Goal: Information Seeking & Learning: Learn about a topic

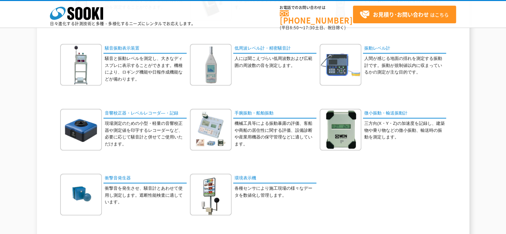
scroll to position [133, 0]
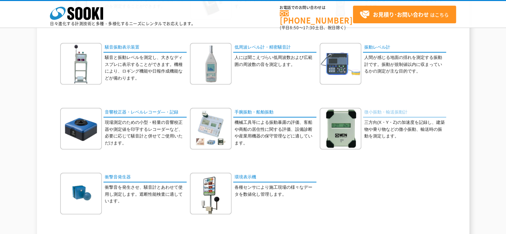
click at [388, 110] on link "微小振動・輸送振動計" at bounding box center [404, 113] width 83 height 10
click at [382, 45] on link "振動レベル計" at bounding box center [404, 48] width 83 height 10
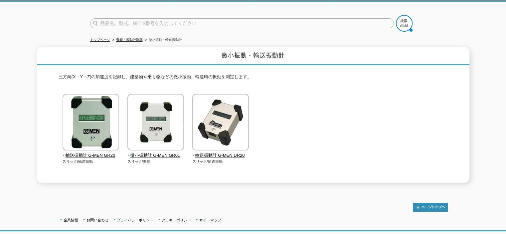
scroll to position [80, 0]
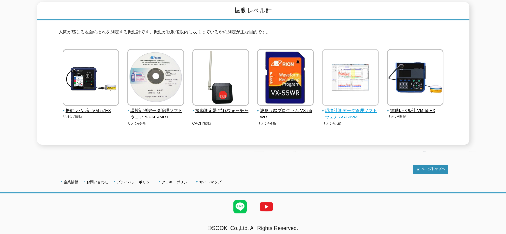
scroll to position [87, 0]
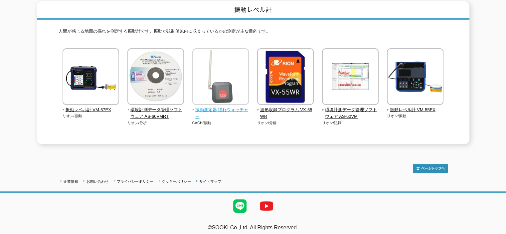
click at [207, 106] on span "振動測定器 揺れウォッチャー" at bounding box center [220, 113] width 57 height 14
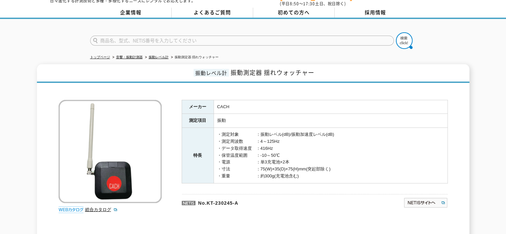
scroll to position [23, 0]
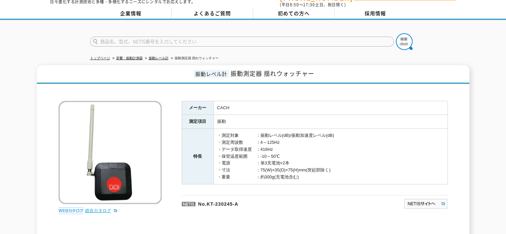
click at [99, 208] on link "総合カタログ" at bounding box center [101, 210] width 33 height 5
